Goal: Task Accomplishment & Management: Use online tool/utility

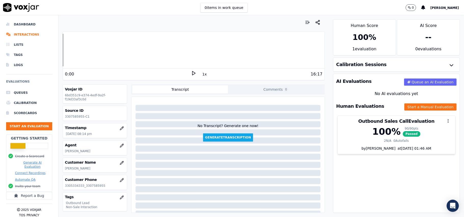
scroll to position [50, 0]
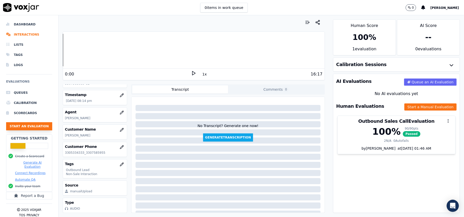
click at [19, 130] on button "Start an Evaluation" at bounding box center [29, 126] width 46 height 8
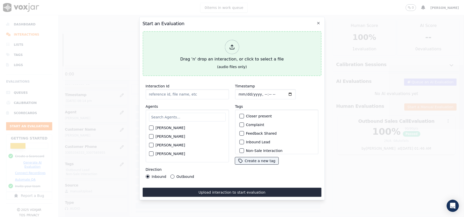
click at [235, 44] on div at bounding box center [232, 47] width 14 height 14
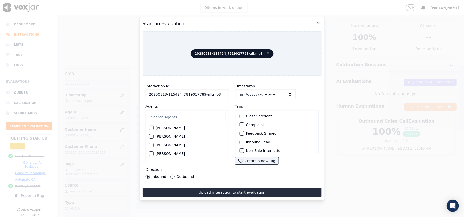
drag, startPoint x: 195, startPoint y: 93, endPoint x: 200, endPoint y: 93, distance: 4.6
click at [200, 93] on input "20250813-115424_7819017789-all.mp3" at bounding box center [186, 94] width 83 height 10
type input "20250813-115424_7819017789-C1"
click at [247, 93] on input "Timestamp" at bounding box center [265, 94] width 61 height 10
click at [246, 91] on input "Timestamp" at bounding box center [265, 94] width 61 height 10
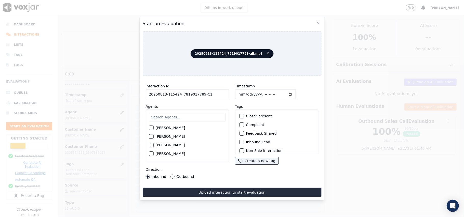
click at [244, 91] on input "Timestamp" at bounding box center [265, 94] width 61 height 10
type input "[DATE]T21:12"
click at [192, 113] on input "text" at bounding box center [187, 117] width 77 height 9
paste input "[PERSON_NAME]"
type input "[PERSON_NAME]"
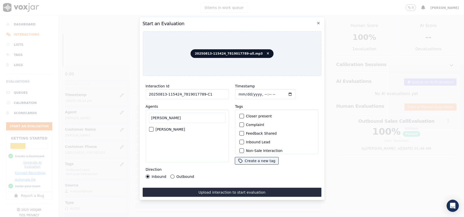
click at [151, 128] on div "button" at bounding box center [151, 130] width 4 height 4
click at [239, 141] on div "button" at bounding box center [241, 143] width 4 height 4
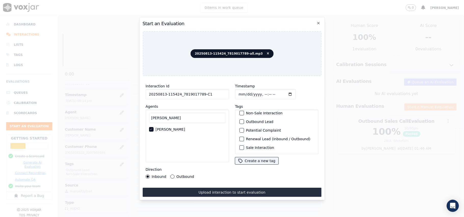
scroll to position [10, 0]
click at [240, 139] on div "button" at bounding box center [241, 141] width 4 height 4
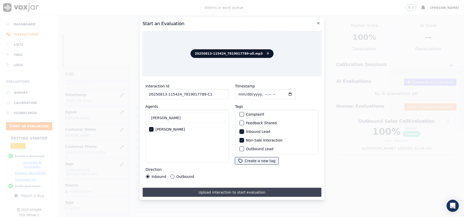
click at [209, 188] on button "Upload interaction to start evaluation" at bounding box center [231, 192] width 179 height 9
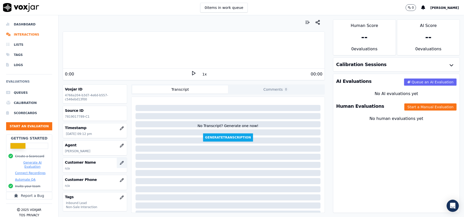
click at [117, 161] on button "button" at bounding box center [122, 163] width 10 height 10
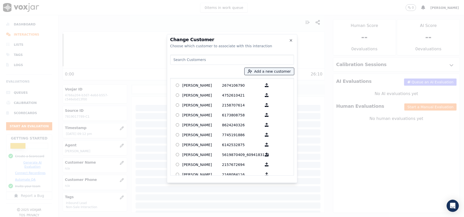
paste input "[PERSON_NAME]"
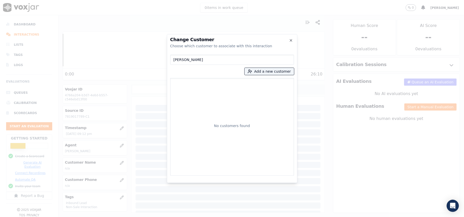
click at [175, 61] on input "[PERSON_NAME]" at bounding box center [232, 60] width 124 height 10
type input "[PERSON_NAME]"
click at [255, 74] on button "Add a new customer" at bounding box center [268, 71] width 49 height 7
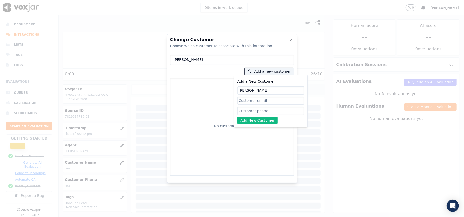
click at [239, 90] on input "[PERSON_NAME]" at bounding box center [270, 91] width 67 height 8
click at [240, 90] on input "[PERSON_NAME]" at bounding box center [270, 91] width 67 height 8
type input "[PERSON_NAME]"
click at [244, 107] on input "Add a New Customer" at bounding box center [270, 111] width 67 height 8
click at [255, 112] on input "Add a New Customer" at bounding box center [270, 111] width 67 height 8
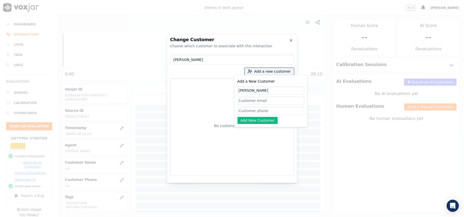
paste input "7819017789"
type input "7819017789"
click at [241, 121] on button "Add New Customer" at bounding box center [257, 120] width 40 height 7
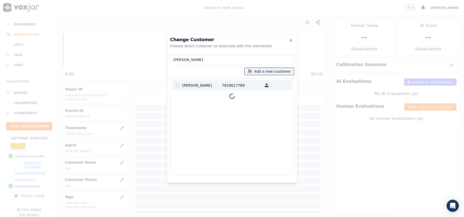
click at [196, 87] on p "[PERSON_NAME]" at bounding box center [202, 85] width 40 height 8
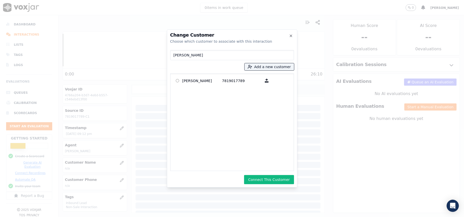
drag, startPoint x: 264, startPoint y: 177, endPoint x: 273, endPoint y: 176, distance: 9.7
click at [264, 177] on button "Connect This Customer" at bounding box center [269, 179] width 50 height 9
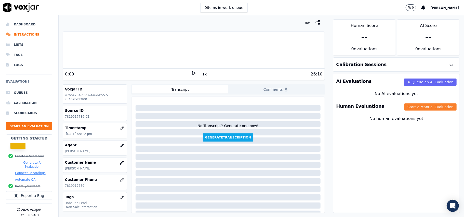
click at [410, 107] on button "Start a Manual Evaluation" at bounding box center [430, 107] width 52 height 7
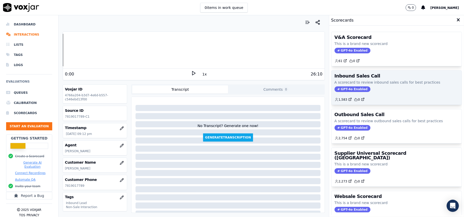
click at [336, 91] on span "GPT-4o Enabled" at bounding box center [352, 90] width 36 height 6
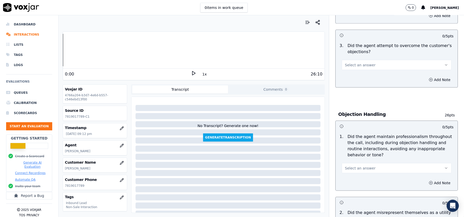
scroll to position [1425, 0]
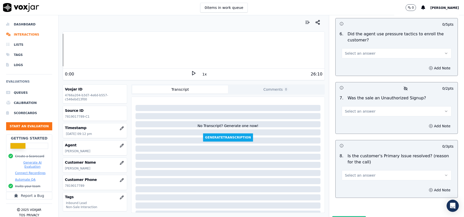
click at [380, 171] on button "Select an answer" at bounding box center [396, 176] width 110 height 10
click at [350, 162] on div "Yes" at bounding box center [385, 160] width 99 height 8
click at [359, 106] on button "Select an answer" at bounding box center [396, 111] width 110 height 10
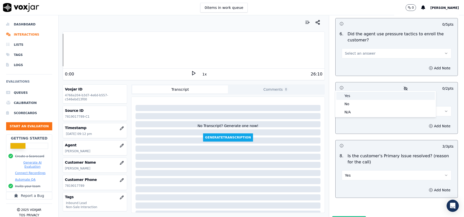
click at [354, 99] on div "Yes" at bounding box center [385, 96] width 99 height 8
click at [355, 106] on button "Yes" at bounding box center [396, 111] width 110 height 10
click at [349, 104] on div "No" at bounding box center [385, 104] width 99 height 8
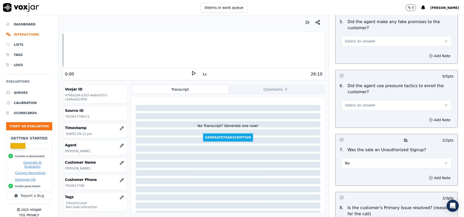
scroll to position [1323, 0]
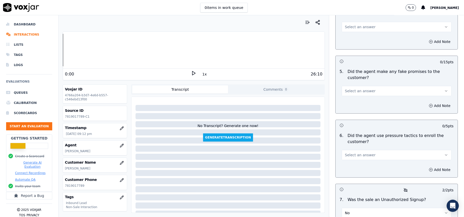
click at [345, 211] on span "No" at bounding box center [347, 213] width 5 height 5
click at [352, 173] on div "N/A" at bounding box center [385, 175] width 99 height 8
click at [361, 153] on span "Select an answer" at bounding box center [360, 155] width 31 height 5
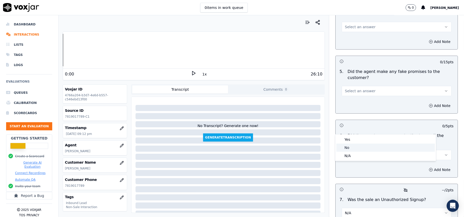
click at [357, 145] on div "No" at bounding box center [385, 148] width 99 height 8
click at [373, 85] on div "Select an answer" at bounding box center [396, 90] width 110 height 11
drag, startPoint x: 362, startPoint y: 62, endPoint x: 361, endPoint y: 66, distance: 4.3
click at [363, 89] on span "Select an answer" at bounding box center [360, 91] width 31 height 5
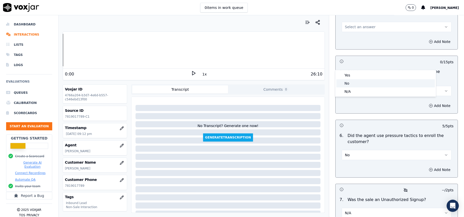
click at [348, 84] on div "No" at bounding box center [385, 83] width 99 height 8
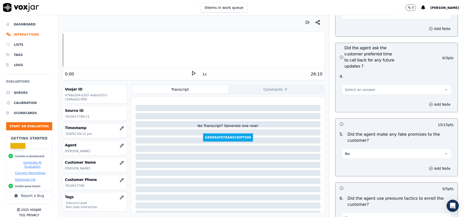
scroll to position [1255, 0]
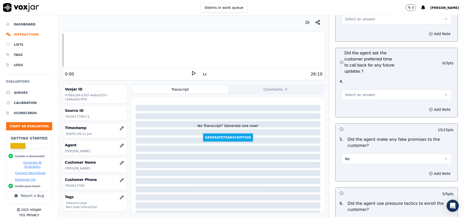
click at [354, 92] on span "Select an answer" at bounding box center [360, 94] width 31 height 5
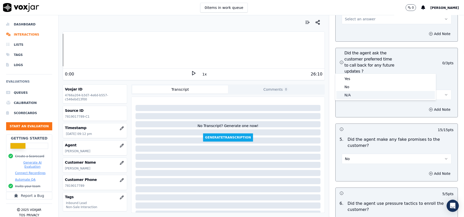
click at [346, 97] on div "N/A" at bounding box center [385, 95] width 99 height 8
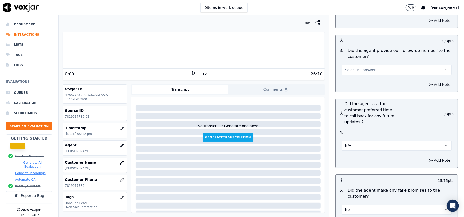
scroll to position [1153, 0]
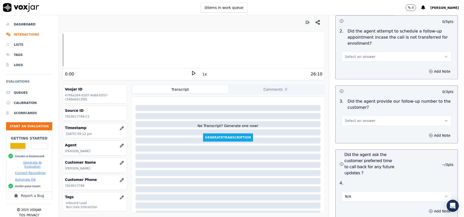
click at [350, 118] on span "Select an answer" at bounding box center [360, 120] width 31 height 5
click at [347, 109] on div "No" at bounding box center [385, 113] width 99 height 8
click at [349, 116] on button "No" at bounding box center [396, 121] width 110 height 10
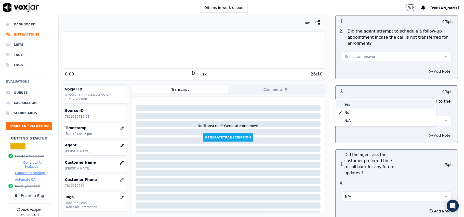
click at [345, 102] on div "Yes" at bounding box center [385, 105] width 99 height 8
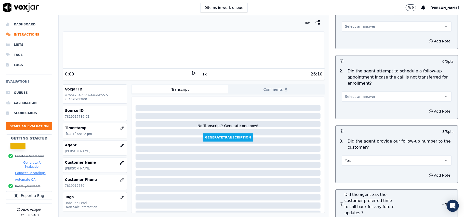
scroll to position [1086, 0]
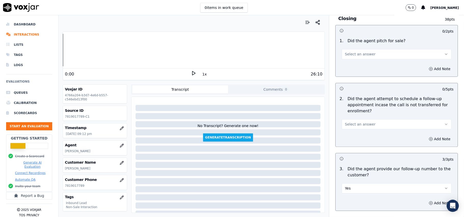
click at [350, 122] on span "Select an answer" at bounding box center [360, 124] width 31 height 5
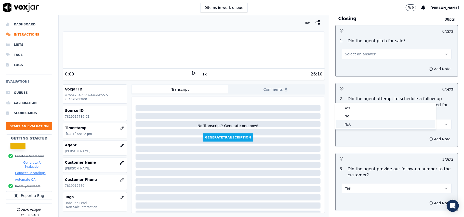
click at [347, 124] on div "N/A" at bounding box center [385, 124] width 99 height 8
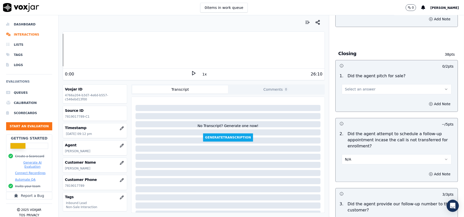
scroll to position [1018, 0]
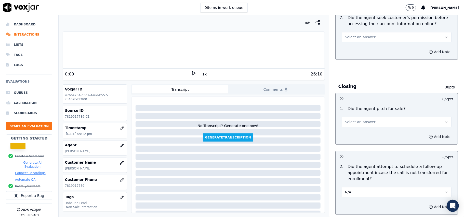
click at [349, 120] on span "Select an answer" at bounding box center [360, 122] width 31 height 5
click at [347, 108] on div "Yes" at bounding box center [385, 106] width 99 height 8
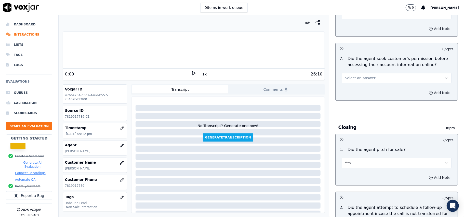
scroll to position [950, 0]
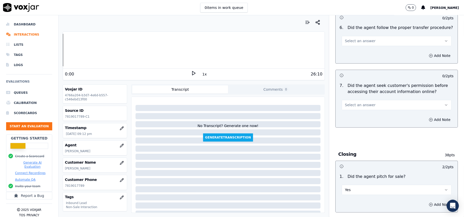
click at [348, 100] on button "Select an answer" at bounding box center [396, 105] width 110 height 10
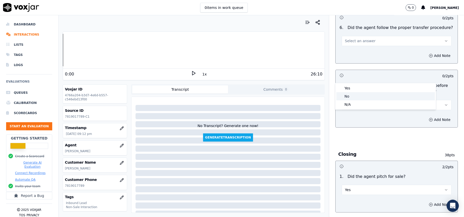
click at [347, 97] on div "No" at bounding box center [385, 96] width 99 height 8
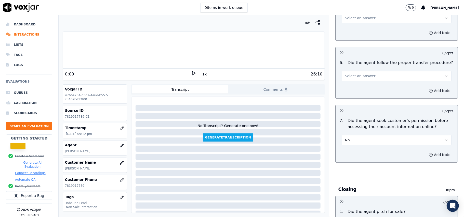
scroll to position [882, 0]
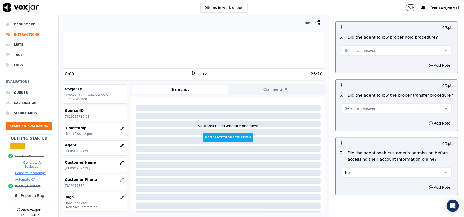
drag, startPoint x: 354, startPoint y: 142, endPoint x: 354, endPoint y: 148, distance: 6.2
click at [355, 168] on button "No" at bounding box center [396, 173] width 110 height 10
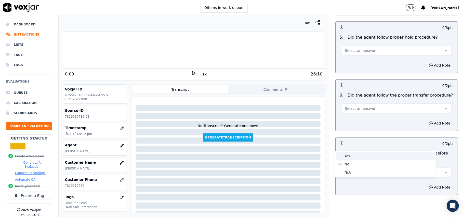
click at [349, 158] on div "Yes" at bounding box center [385, 156] width 99 height 8
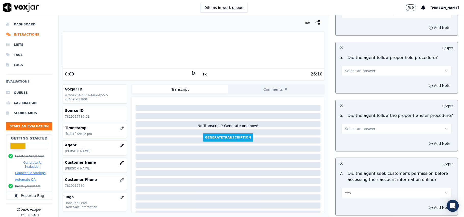
scroll to position [814, 0]
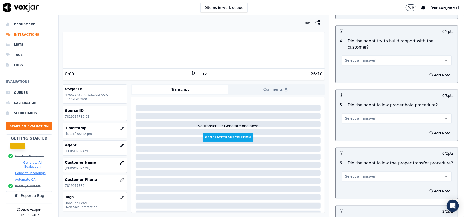
click at [348, 174] on span "Select an answer" at bounding box center [360, 176] width 31 height 5
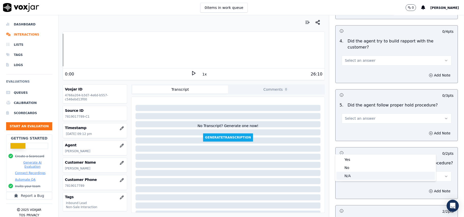
click at [345, 173] on div "N/A" at bounding box center [385, 176] width 99 height 8
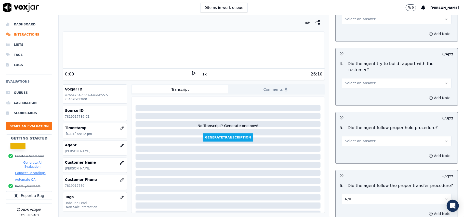
scroll to position [780, 0]
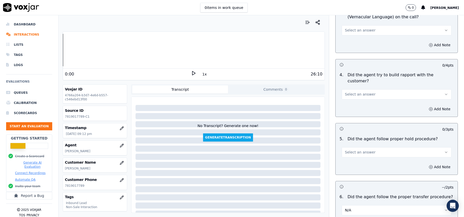
click at [354, 147] on button "Select an answer" at bounding box center [396, 152] width 110 height 10
click at [351, 132] on div "Yes" at bounding box center [385, 136] width 99 height 8
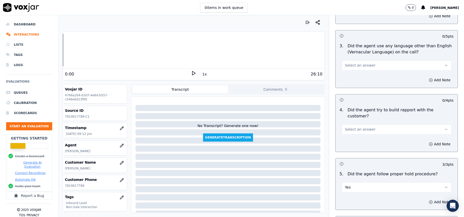
scroll to position [712, 0]
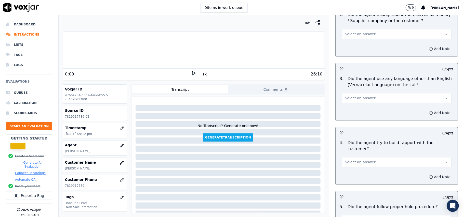
click at [353, 160] on span "Select an answer" at bounding box center [360, 162] width 31 height 5
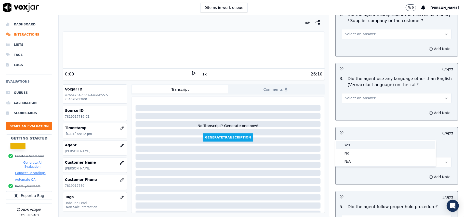
click at [351, 144] on div "Yes" at bounding box center [385, 145] width 99 height 8
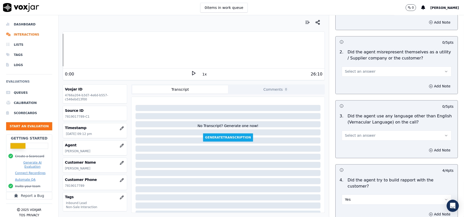
scroll to position [610, 0]
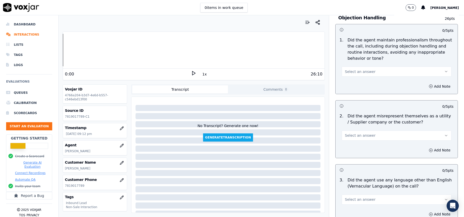
click at [353, 198] on span "Select an answer" at bounding box center [360, 200] width 31 height 5
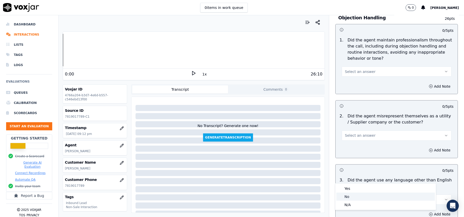
click at [350, 198] on div "No" at bounding box center [385, 197] width 99 height 8
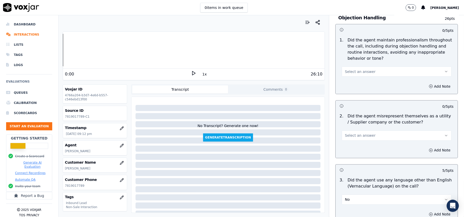
click at [357, 143] on div "Add Note" at bounding box center [396, 150] width 122 height 15
click at [357, 131] on button "Select an answer" at bounding box center [396, 136] width 110 height 10
click at [355, 128] on div "Yes" at bounding box center [385, 124] width 99 height 8
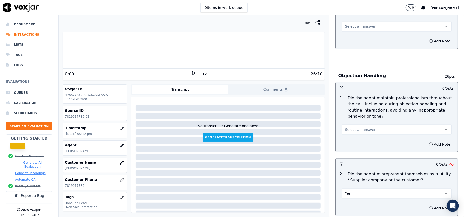
scroll to position [508, 0]
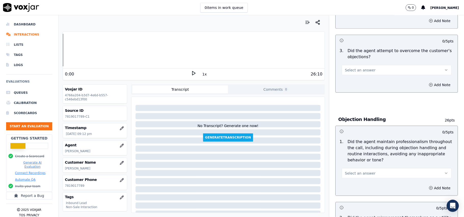
click at [355, 171] on span "Select an answer" at bounding box center [360, 173] width 31 height 5
click at [353, 161] on div "Yes" at bounding box center [385, 162] width 99 height 8
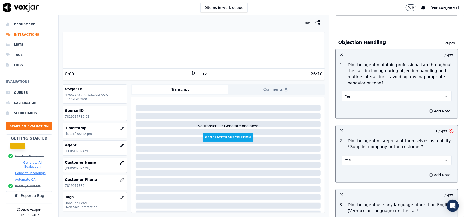
scroll to position [610, 0]
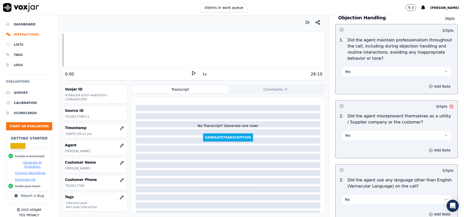
click at [354, 131] on button "Yes" at bounding box center [396, 136] width 110 height 10
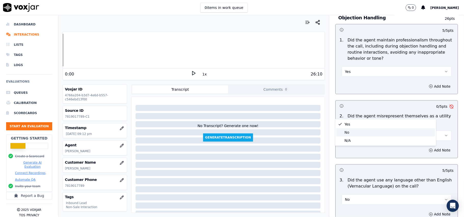
click at [348, 134] on div "No" at bounding box center [385, 133] width 99 height 8
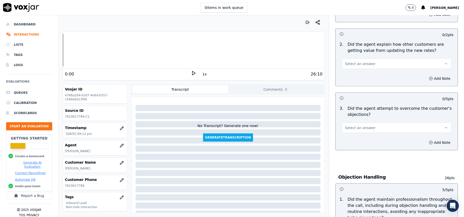
scroll to position [440, 0]
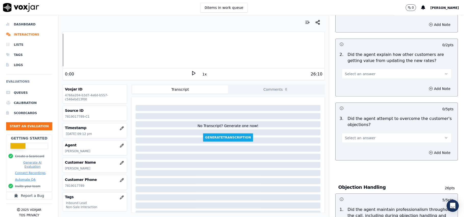
click at [356, 136] on span "Select an answer" at bounding box center [360, 138] width 31 height 5
click at [351, 127] on div "Yes" at bounding box center [385, 126] width 99 height 8
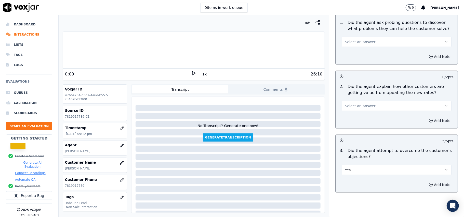
scroll to position [339, 0]
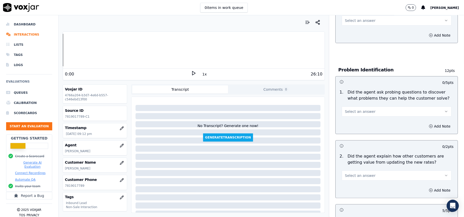
click at [353, 171] on button "Select an answer" at bounding box center [396, 176] width 110 height 10
click at [350, 161] on div "Yes" at bounding box center [385, 164] width 99 height 8
click at [360, 109] on span "Select an answer" at bounding box center [360, 111] width 31 height 5
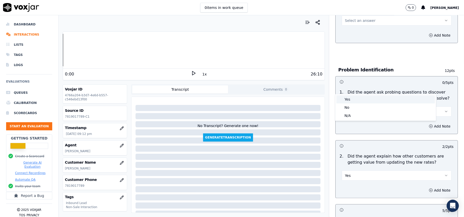
click at [349, 100] on div "Yes" at bounding box center [385, 99] width 99 height 8
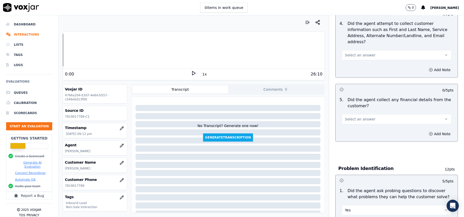
scroll to position [237, 0]
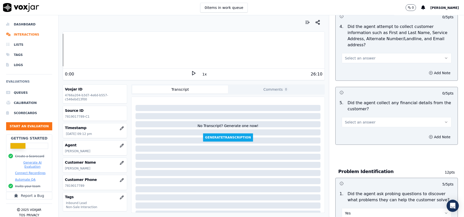
click at [357, 120] on span "Select an answer" at bounding box center [360, 122] width 31 height 5
click at [351, 118] on div "No" at bounding box center [385, 118] width 99 height 8
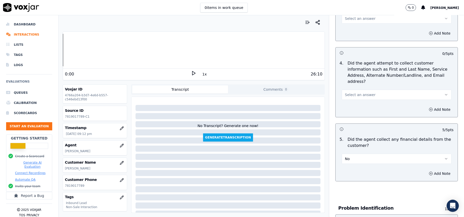
scroll to position [169, 0]
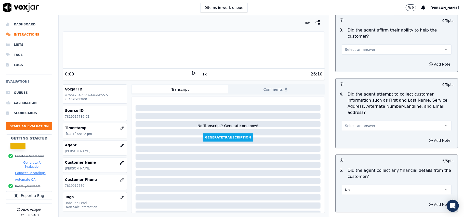
click at [351, 123] on span "Select an answer" at bounding box center [360, 125] width 31 height 5
click at [349, 110] on div "Yes" at bounding box center [385, 114] width 99 height 8
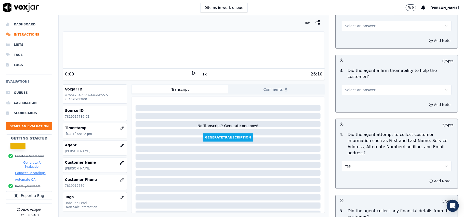
scroll to position [67, 0]
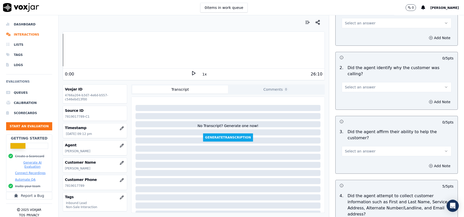
click at [345, 149] on span "Select an answer" at bounding box center [360, 151] width 31 height 5
click at [346, 144] on div "Yes" at bounding box center [385, 145] width 99 height 8
click at [354, 82] on button "Select an answer" at bounding box center [396, 87] width 110 height 10
click at [351, 87] on div "Yes" at bounding box center [385, 87] width 99 height 8
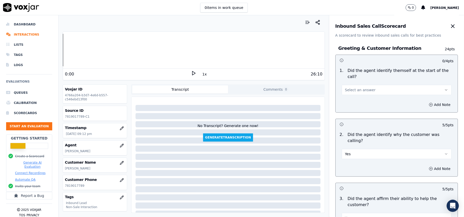
scroll to position [0, 0]
click at [353, 88] on span "Select an answer" at bounding box center [360, 90] width 31 height 5
click at [350, 94] on div "Yes" at bounding box center [385, 96] width 99 height 8
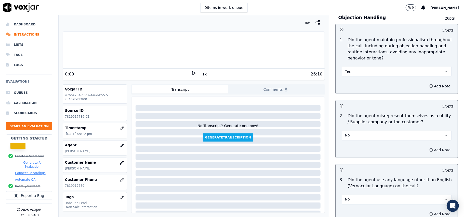
scroll to position [1425, 0]
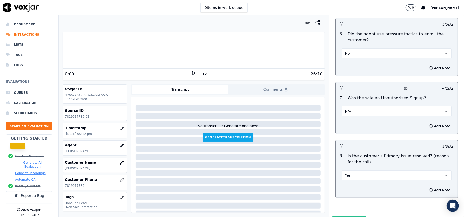
click at [344, 217] on button "Submit Scores" at bounding box center [349, 221] width 34 height 9
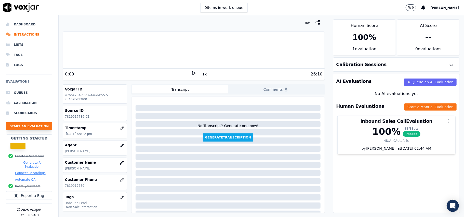
click at [26, 127] on button "Start an Evaluation" at bounding box center [29, 126] width 46 height 8
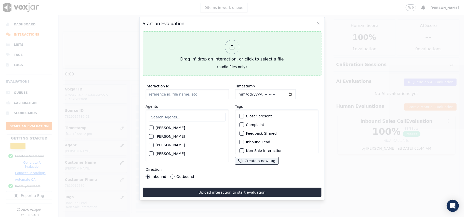
click at [234, 44] on icon at bounding box center [232, 47] width 6 height 6
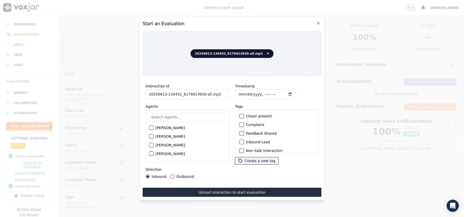
drag, startPoint x: 215, startPoint y: 95, endPoint x: 199, endPoint y: 97, distance: 16.4
click at [199, 97] on input "20250813-130452_6176913650-all.mp3" at bounding box center [186, 94] width 83 height 10
type input "20250813-130452_6176913650-C1"
click at [243, 93] on input "Timestamp" at bounding box center [265, 94] width 61 height 10
type input "[DATE]T21:14"
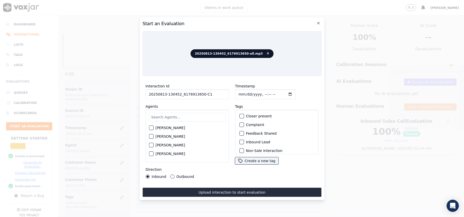
click at [175, 113] on input "text" at bounding box center [187, 117] width 77 height 9
type input "Max"
click at [150, 128] on div "button" at bounding box center [151, 130] width 4 height 4
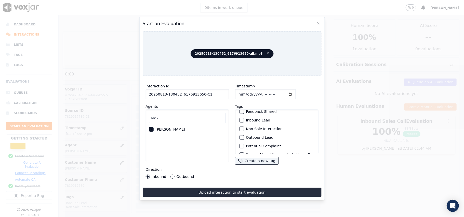
scroll to position [34, 0]
click at [241, 125] on button "Outbound Lead" at bounding box center [241, 125] width 5 height 5
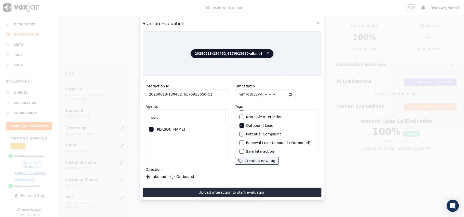
click at [240, 115] on div "button" at bounding box center [241, 117] width 4 height 4
click at [171, 175] on button "Outbound" at bounding box center [172, 177] width 4 height 4
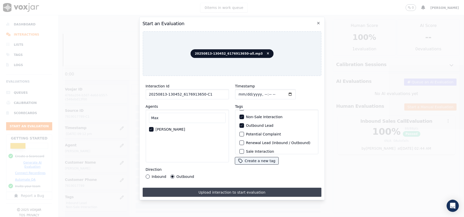
click at [206, 189] on button "Upload interaction to start evaluation" at bounding box center [231, 192] width 179 height 9
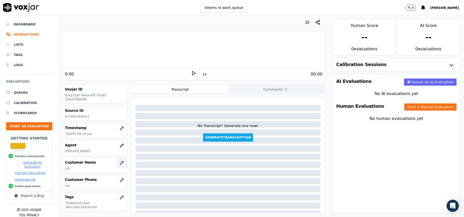
click at [120, 163] on icon "button" at bounding box center [122, 163] width 4 height 4
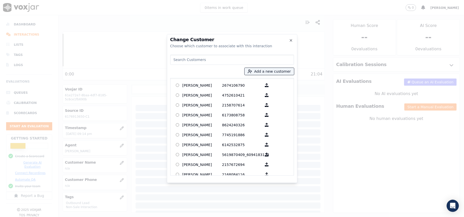
paste input "LOVELY CORNET"
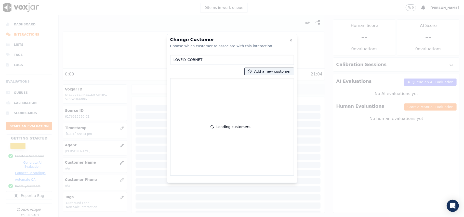
click at [171, 59] on input "LOVELY CORNET" at bounding box center [232, 60] width 124 height 10
type input "LOVELY CORNET"
click at [262, 74] on button "Add a new customer" at bounding box center [268, 71] width 49 height 7
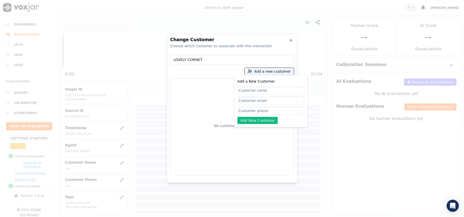
click at [253, 94] on input "Add a New Customer" at bounding box center [270, 91] width 67 height 8
type input "LOVELY CORNET"
drag, startPoint x: 240, startPoint y: 109, endPoint x: 240, endPoint y: 105, distance: 3.8
click at [240, 109] on input "Add a New Customer" at bounding box center [270, 111] width 67 height 8
paste input "6176913650 6176909765"
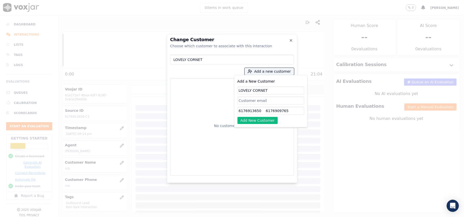
click at [262, 110] on input "6176913650 6176909765" at bounding box center [270, 111] width 67 height 8
type input "6176913650_6176909765"
click at [260, 119] on button "Add New Customer" at bounding box center [257, 120] width 40 height 7
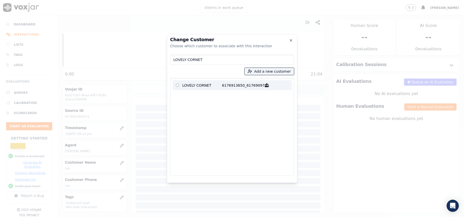
click at [241, 88] on p "6176913650_6176909765" at bounding box center [242, 85] width 40 height 8
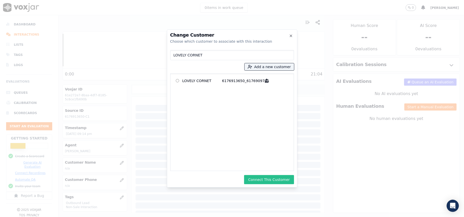
click at [267, 177] on button "Connect This Customer" at bounding box center [269, 179] width 50 height 9
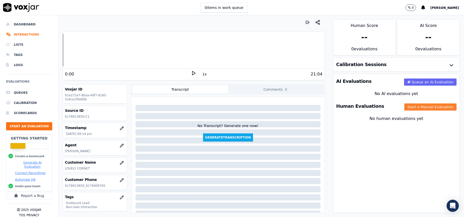
click at [410, 107] on button "Start a Manual Evaluation" at bounding box center [430, 107] width 52 height 7
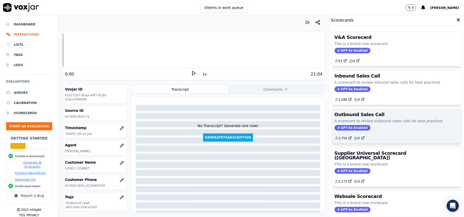
click at [341, 130] on span "GPT-4o Enabled" at bounding box center [352, 128] width 36 height 6
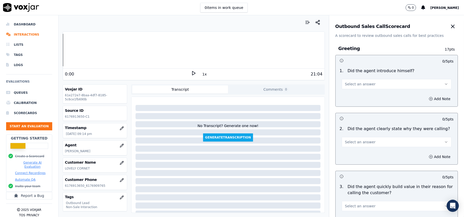
click at [352, 89] on button "Select an answer" at bounding box center [396, 84] width 110 height 10
click at [342, 96] on div "Yes" at bounding box center [385, 96] width 99 height 8
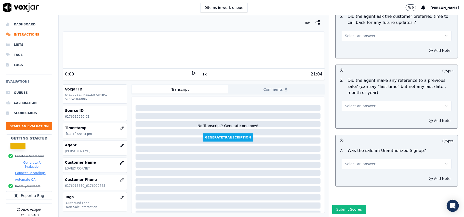
click at [357, 159] on button "Select an answer" at bounding box center [396, 164] width 110 height 10
click at [346, 169] on div "No" at bounding box center [385, 168] width 99 height 8
click at [378, 159] on button "No" at bounding box center [396, 164] width 110 height 10
click at [357, 174] on div "N/A" at bounding box center [385, 177] width 99 height 8
click at [353, 104] on span "Select an answer" at bounding box center [360, 106] width 31 height 5
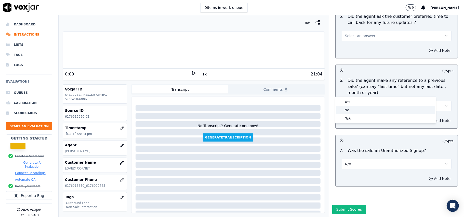
click at [345, 109] on div "No" at bounding box center [385, 110] width 99 height 8
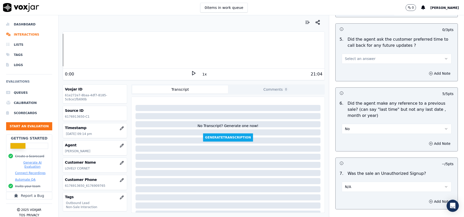
scroll to position [1202, 0]
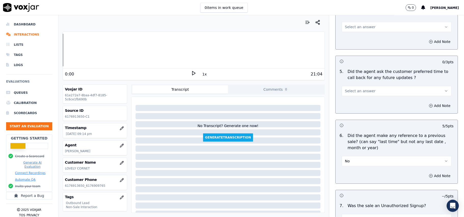
click at [364, 90] on span "Select an answer" at bounding box center [360, 91] width 31 height 5
click at [358, 100] on div "Yes" at bounding box center [385, 99] width 99 height 8
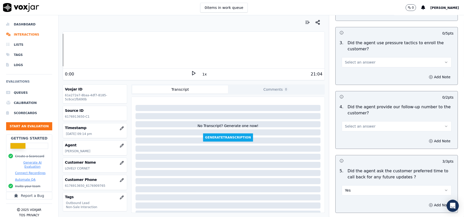
scroll to position [1100, 0]
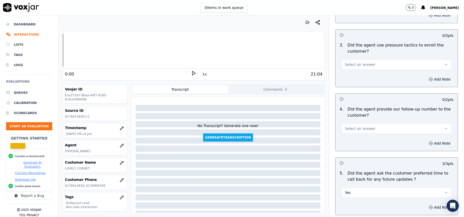
click at [369, 127] on button "Select an answer" at bounding box center [396, 129] width 110 height 10
click at [365, 138] on div "Yes" at bounding box center [385, 137] width 99 height 8
click at [364, 63] on span "Select an answer" at bounding box center [360, 64] width 31 height 5
click at [353, 84] on div "No" at bounding box center [385, 81] width 99 height 8
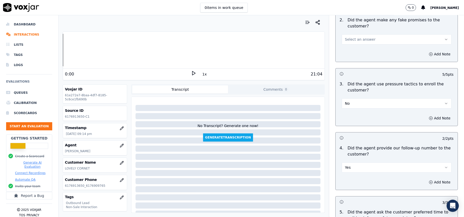
scroll to position [1032, 0]
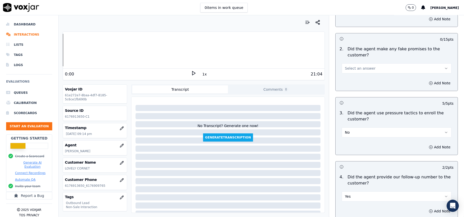
click at [363, 66] on span "Select an answer" at bounding box center [360, 68] width 31 height 5
click at [361, 84] on div "No" at bounding box center [385, 84] width 99 height 8
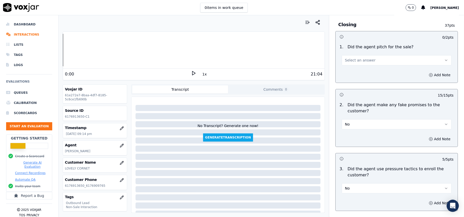
scroll to position [964, 0]
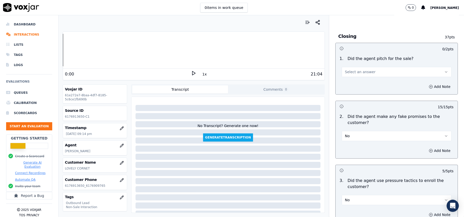
click at [368, 69] on button "Select an answer" at bounding box center [396, 72] width 110 height 10
click at [363, 80] on div "Yes" at bounding box center [385, 80] width 99 height 8
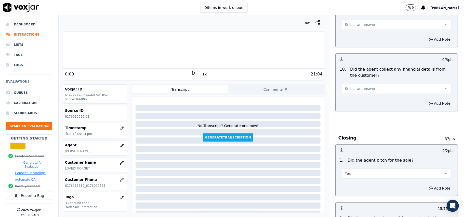
scroll to position [828, 0]
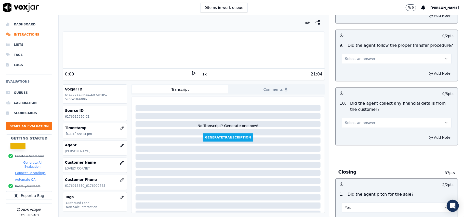
click at [352, 120] on span "Select an answer" at bounding box center [360, 122] width 31 height 5
click at [351, 139] on div "No" at bounding box center [385, 139] width 99 height 8
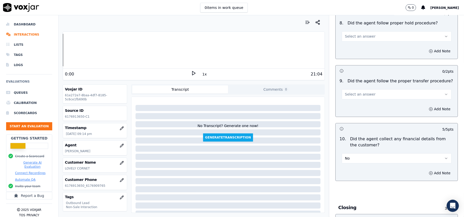
scroll to position [761, 0]
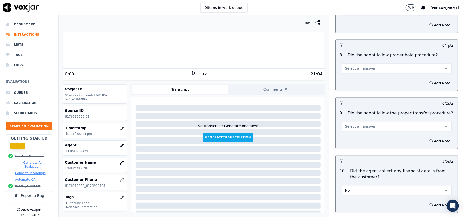
click at [350, 125] on span "Select an answer" at bounding box center [360, 126] width 31 height 5
click at [350, 136] on div "Yes" at bounding box center [385, 134] width 99 height 8
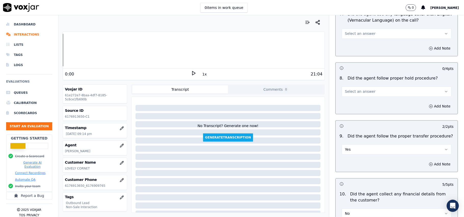
scroll to position [727, 0]
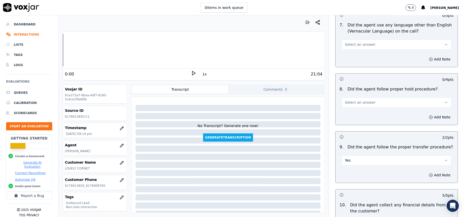
click at [350, 100] on span "Select an answer" at bounding box center [360, 102] width 31 height 5
click at [350, 109] on div "Yes" at bounding box center [385, 110] width 99 height 8
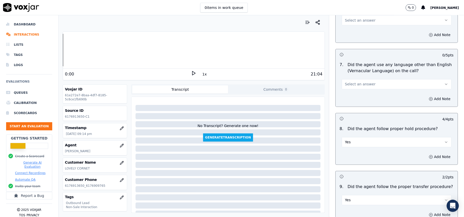
scroll to position [625, 0]
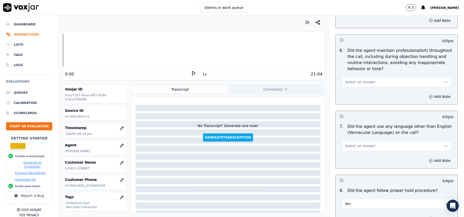
click at [352, 145] on button "Select an answer" at bounding box center [396, 146] width 110 height 10
click at [354, 160] on div "No" at bounding box center [385, 162] width 99 height 8
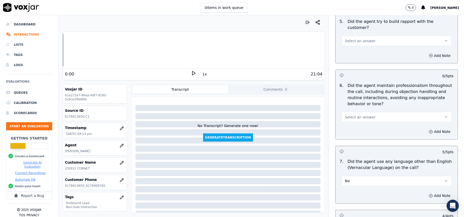
scroll to position [557, 0]
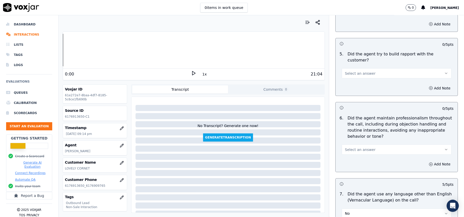
click at [354, 147] on span "Select an answer" at bounding box center [360, 149] width 31 height 5
click at [352, 155] on div "Yes" at bounding box center [385, 157] width 99 height 8
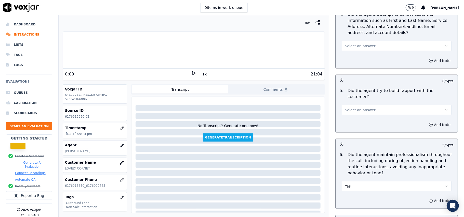
scroll to position [489, 0]
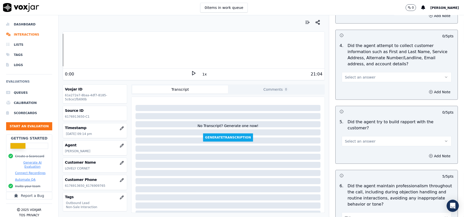
click at [353, 140] on button "Select an answer" at bounding box center [396, 141] width 110 height 10
drag, startPoint x: 353, startPoint y: 151, endPoint x: 354, endPoint y: 148, distance: 3.0
click at [353, 150] on div "Yes" at bounding box center [385, 148] width 99 height 8
click at [352, 73] on div "Select an answer" at bounding box center [396, 76] width 110 height 11
click at [351, 76] on span "Select an answer" at bounding box center [360, 77] width 31 height 5
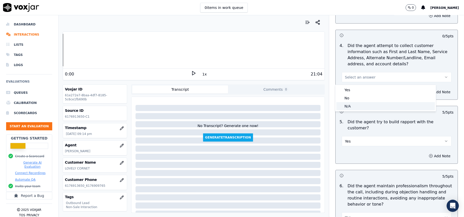
drag, startPoint x: 348, startPoint y: 106, endPoint x: 345, endPoint y: 106, distance: 3.1
click at [348, 107] on div "N/A" at bounding box center [385, 106] width 99 height 8
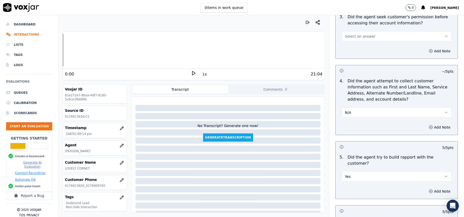
scroll to position [421, 0]
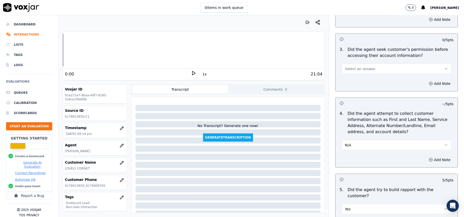
click at [345, 65] on button "Select an answer" at bounding box center [396, 69] width 110 height 10
click at [344, 78] on div "Yes" at bounding box center [385, 81] width 99 height 8
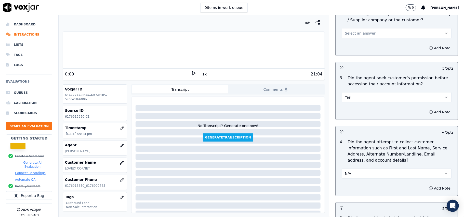
scroll to position [353, 0]
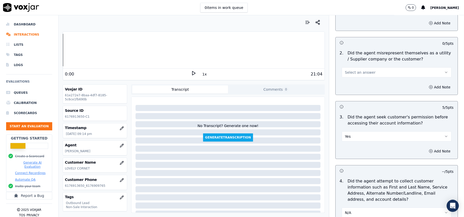
click at [352, 72] on span "Select an answer" at bounding box center [360, 72] width 31 height 5
click at [351, 93] on div "No" at bounding box center [385, 93] width 99 height 8
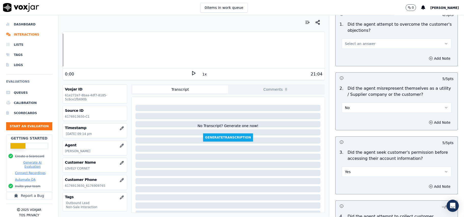
scroll to position [285, 0]
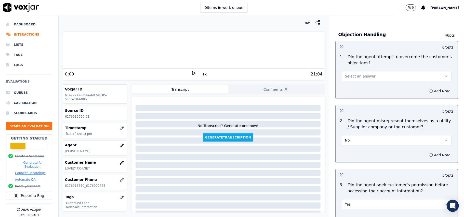
click at [355, 74] on span "Select an answer" at bounding box center [360, 76] width 31 height 5
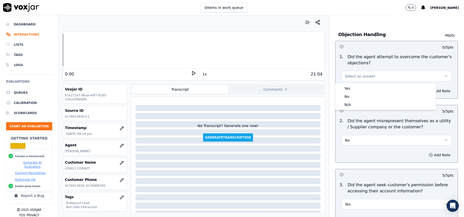
click at [355, 83] on div "Yes No N/A" at bounding box center [385, 96] width 101 height 27
click at [357, 89] on div "Yes" at bounding box center [385, 89] width 99 height 8
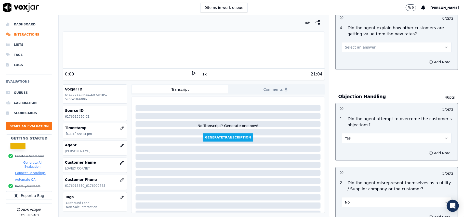
scroll to position [150, 0]
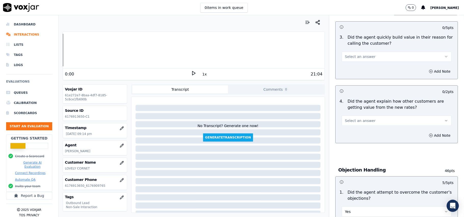
click at [360, 121] on span "Select an answer" at bounding box center [360, 120] width 31 height 5
click at [355, 130] on div "Yes" at bounding box center [385, 133] width 99 height 8
click at [365, 58] on button "Select an answer" at bounding box center [396, 57] width 110 height 10
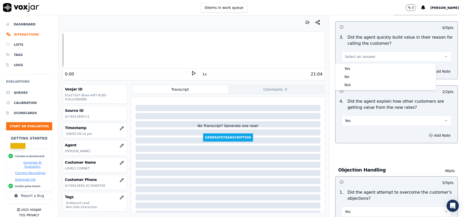
click at [363, 66] on div "Yes" at bounding box center [385, 69] width 99 height 8
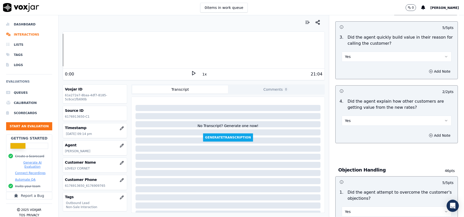
scroll to position [82, 0]
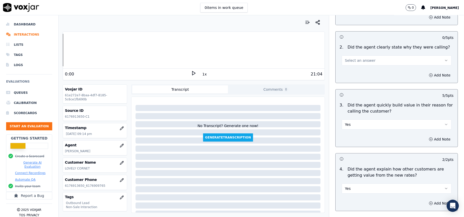
drag, startPoint x: 343, startPoint y: 62, endPoint x: 343, endPoint y: 65, distance: 3.1
click at [345, 62] on span "Select an answer" at bounding box center [360, 60] width 31 height 5
click at [348, 73] on div "Yes" at bounding box center [385, 72] width 99 height 8
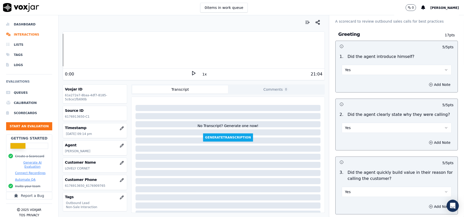
scroll to position [14, 0]
click at [345, 69] on span "Yes" at bounding box center [348, 70] width 6 height 5
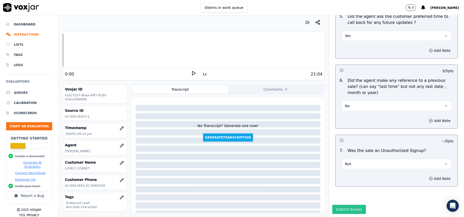
click at [332, 205] on button "Submit Scores" at bounding box center [349, 209] width 34 height 9
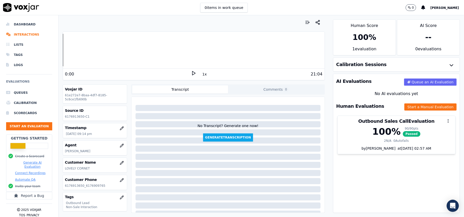
scroll to position [0, 0]
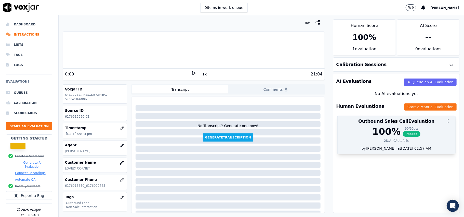
click at [372, 132] on div "100 %" at bounding box center [386, 132] width 28 height 10
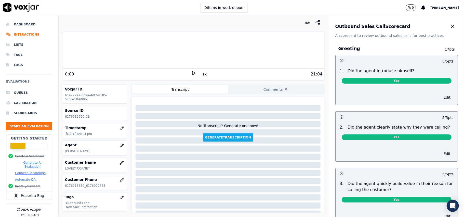
scroll to position [355, 0]
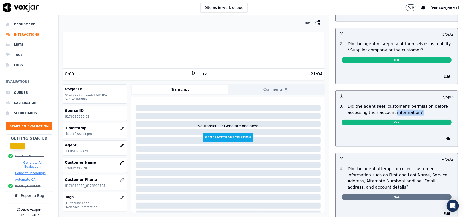
click at [383, 119] on div "3 . Did the agent seek customer's permission before accessing their account inf…" at bounding box center [396, 116] width 122 height 28
click at [381, 124] on span "Yes" at bounding box center [396, 123] width 110 height 6
click at [440, 142] on button "Edit" at bounding box center [446, 139] width 13 height 7
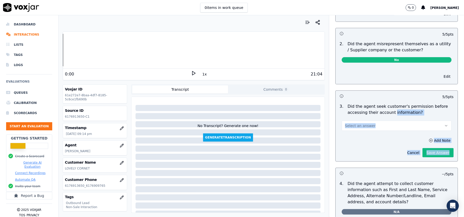
click at [379, 129] on button "Select an answer" at bounding box center [396, 126] width 110 height 10
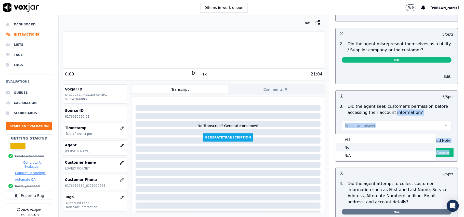
click at [351, 148] on div "No" at bounding box center [385, 148] width 99 height 8
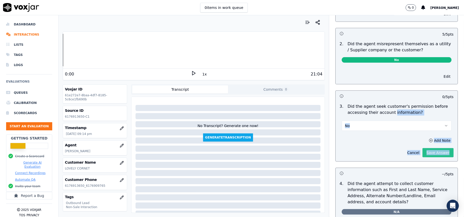
click at [422, 154] on button "Save Answer" at bounding box center [437, 152] width 31 height 9
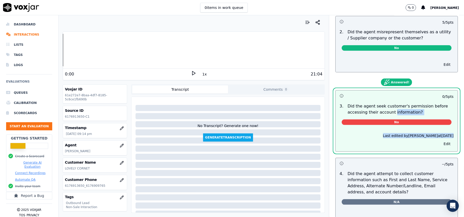
drag, startPoint x: 364, startPoint y: 134, endPoint x: 368, endPoint y: 134, distance: 3.9
click at [364, 134] on div "Last edited by [PERSON_NAME] at [DATE] Edit" at bounding box center [396, 140] width 122 height 22
click at [440, 146] on button "Edit" at bounding box center [446, 144] width 13 height 7
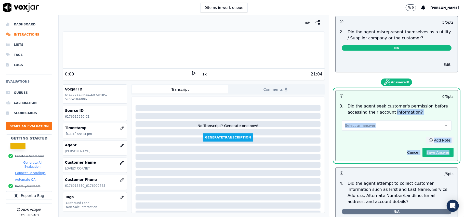
click at [428, 143] on icon "button" at bounding box center [430, 141] width 4 height 4
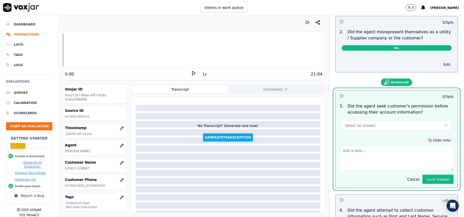
click at [375, 160] on textarea at bounding box center [396, 158] width 114 height 25
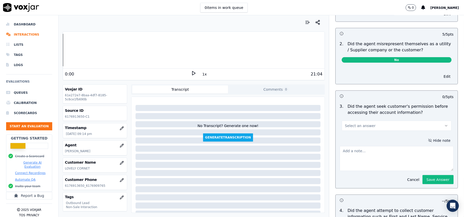
paste textarea "@05:44 – Didn’t take the permission before accessing the customer’s account."
click at [339, 151] on textarea "@05:44 – Didn’t take the permission before accessing the customer’s account." at bounding box center [396, 158] width 114 height 25
click at [339, 150] on textarea "@05:44 – Didn’t take the permission before accessing the customer’s account." at bounding box center [396, 158] width 114 height 25
paste textarea "Call ID: 130452"
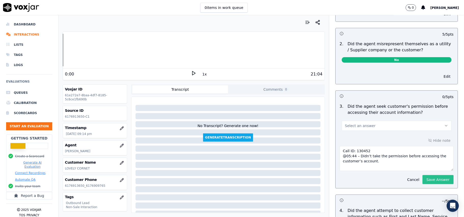
type textarea "Call ID: 130452 @05:44 – Didn’t take the permission before accessing the custom…"
click at [426, 180] on button "Save Answer" at bounding box center [437, 179] width 31 height 9
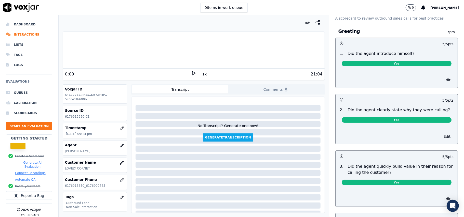
scroll to position [0, 0]
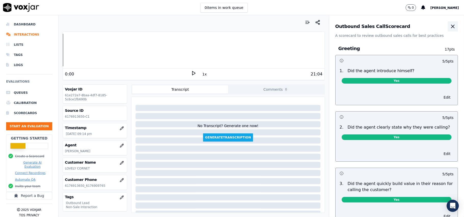
click at [449, 29] on icon "button" at bounding box center [452, 26] width 6 height 6
